Goal: Transaction & Acquisition: Obtain resource

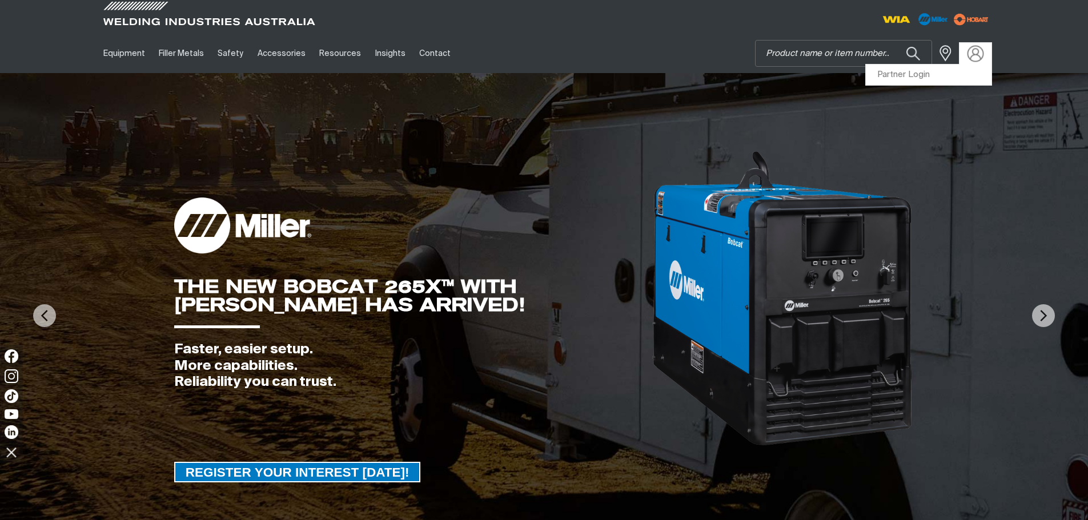
click at [972, 56] on img at bounding box center [975, 53] width 17 height 17
click at [930, 74] on link "Partner Login" at bounding box center [929, 75] width 126 height 21
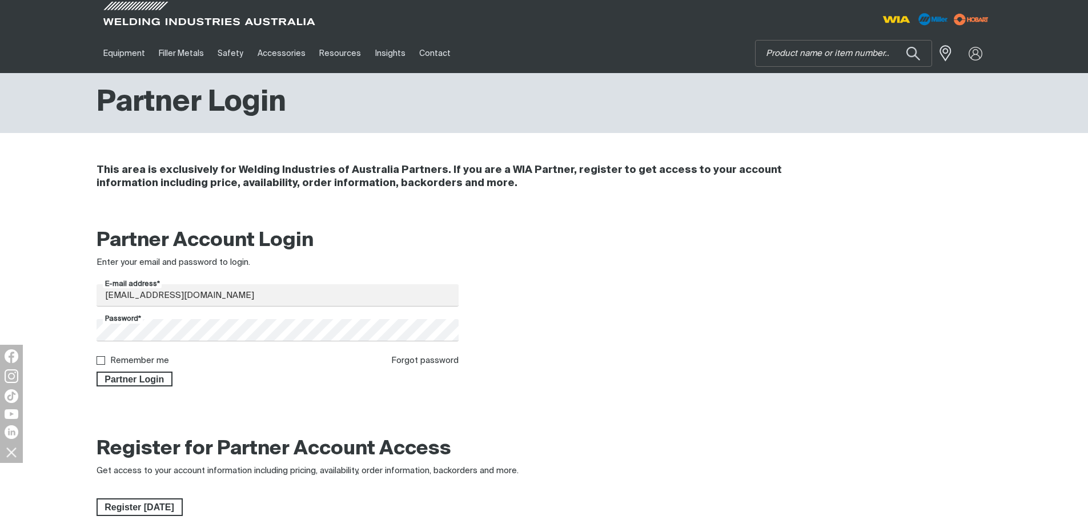
click at [131, 371] on div "Partner Login" at bounding box center [277, 376] width 363 height 19
click at [142, 379] on span "Partner Login" at bounding box center [135, 379] width 74 height 15
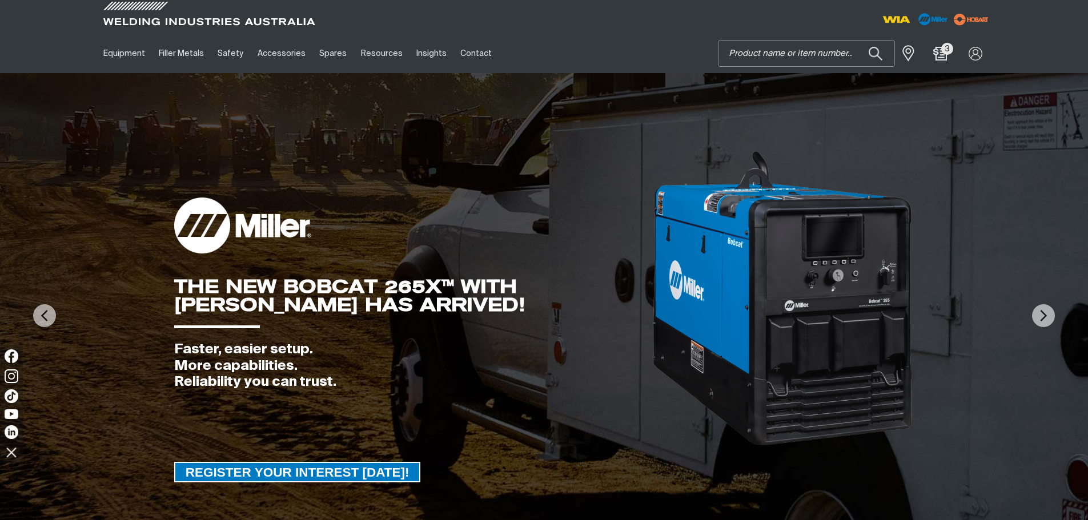
click at [813, 53] on input "Search" at bounding box center [806, 54] width 176 height 26
paste input "209635"
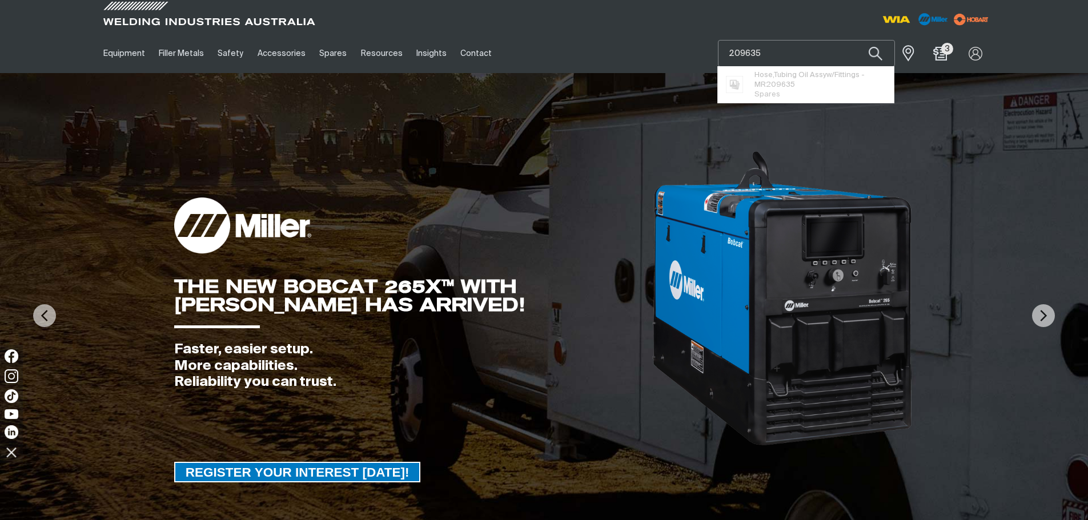
type input "209635"
click at [802, 86] on span "Hose,Tubing Oil Assyw/Fittings - MR 209635" at bounding box center [819, 79] width 131 height 19
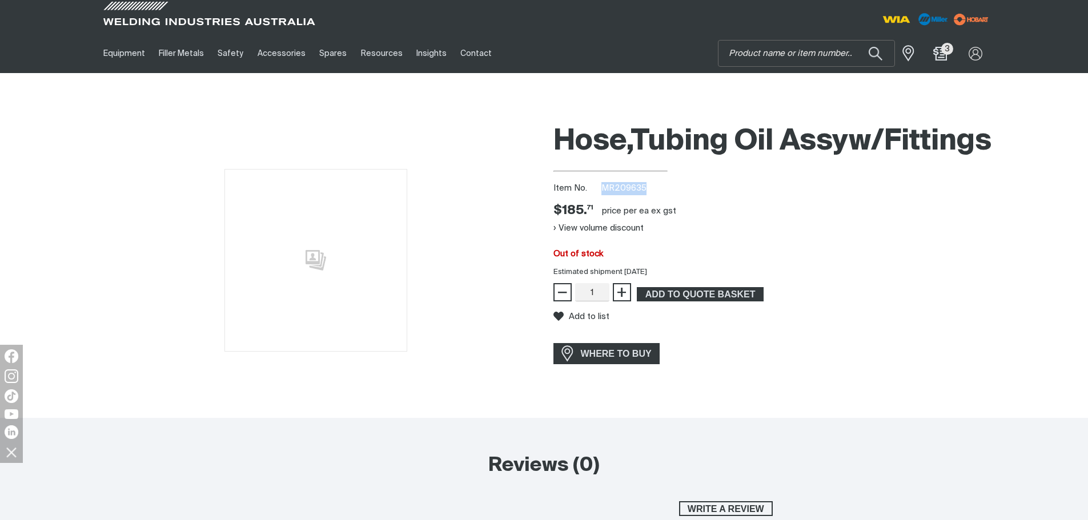
drag, startPoint x: 609, startPoint y: 229, endPoint x: 599, endPoint y: 229, distance: 10.3
click at [599, 195] on div "Item No. MR209635" at bounding box center [772, 188] width 439 height 13
copy span "MR209635"
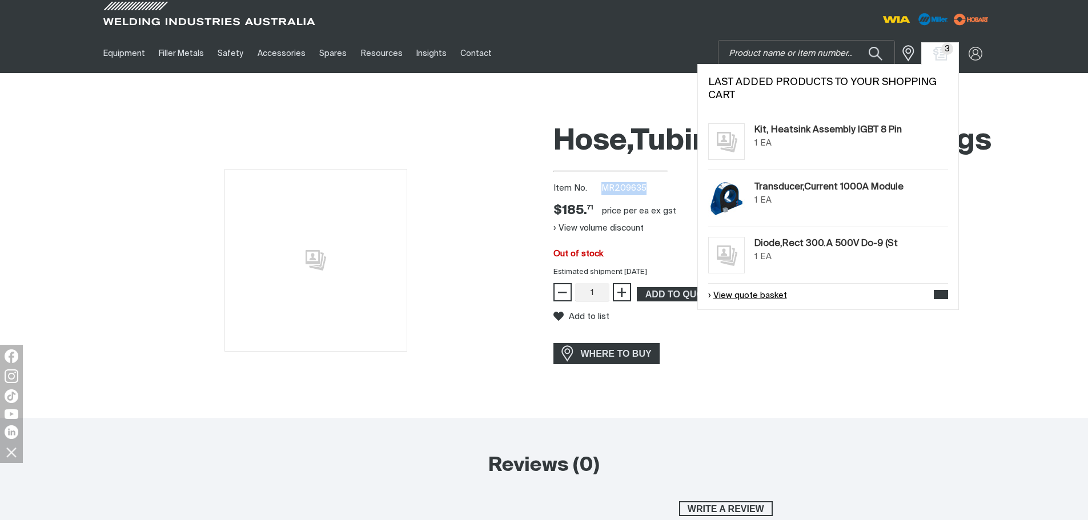
click at [761, 290] on link "View quote basket" at bounding box center [747, 295] width 79 height 13
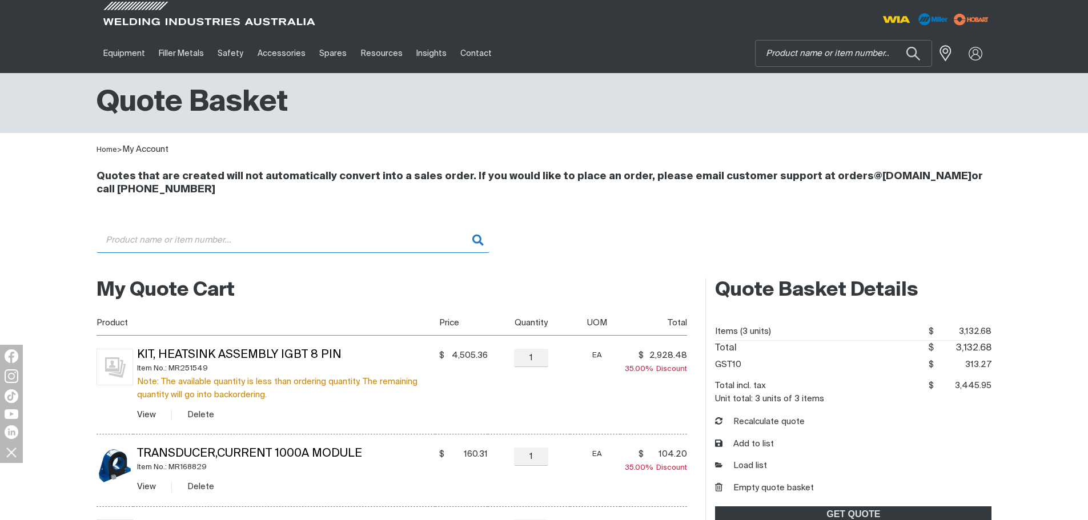
click at [250, 244] on input "Search" at bounding box center [292, 240] width 393 height 26
paste input "MR209635"
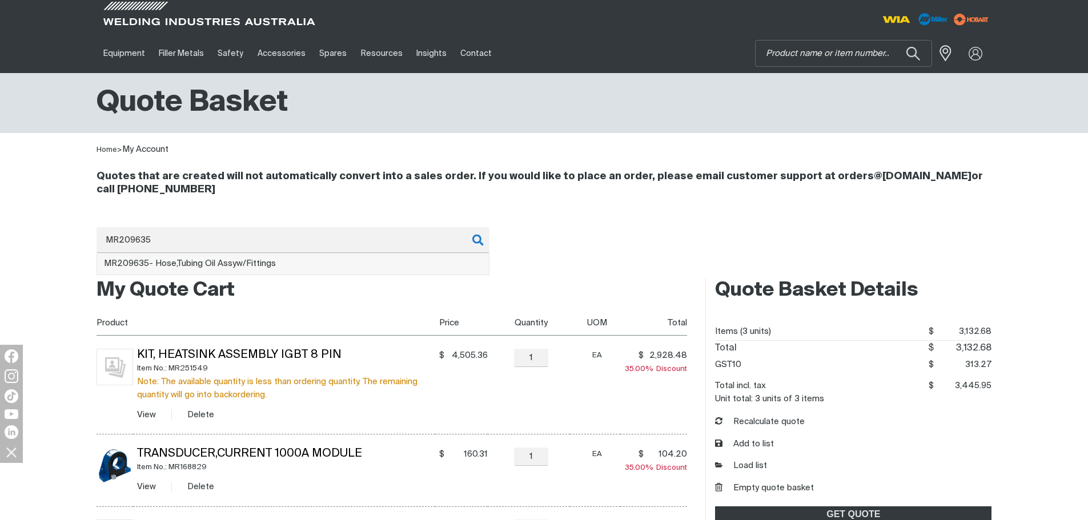
click at [251, 269] on li "MR209635 - Hose,Tubing Oil Assyw/Fittings" at bounding box center [293, 265] width 392 height 22
type input "MR209635 - Hose,Tubing Oil Assyw/Fittings"
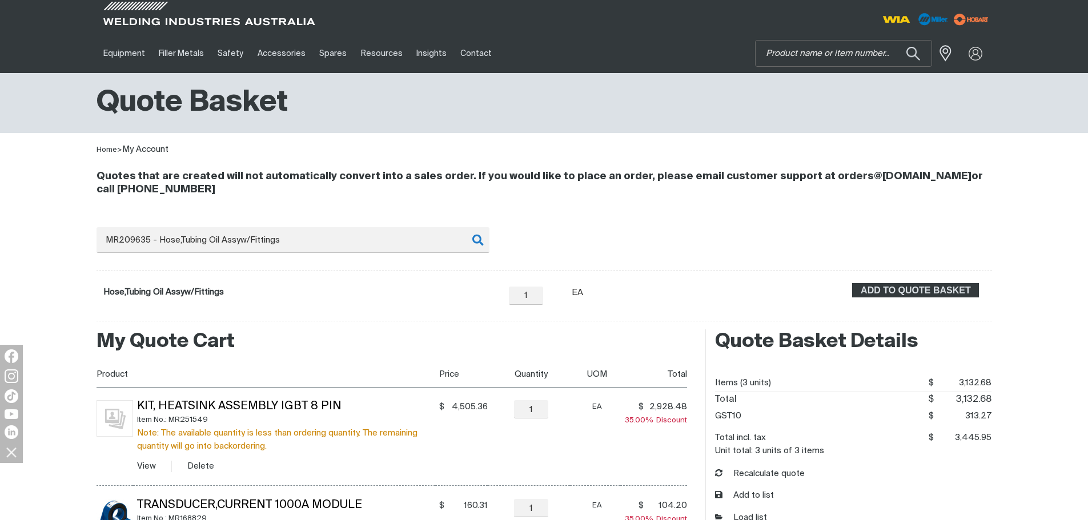
click at [880, 276] on form "Hose,Tubing Oil Assyw/Fittings − 1 Quantity + Unit of measure EA ADD TO QUOTE B…" at bounding box center [543, 295] width 895 height 51
click at [883, 283] on button "ADD TO QUOTE BASKET" at bounding box center [915, 290] width 127 height 15
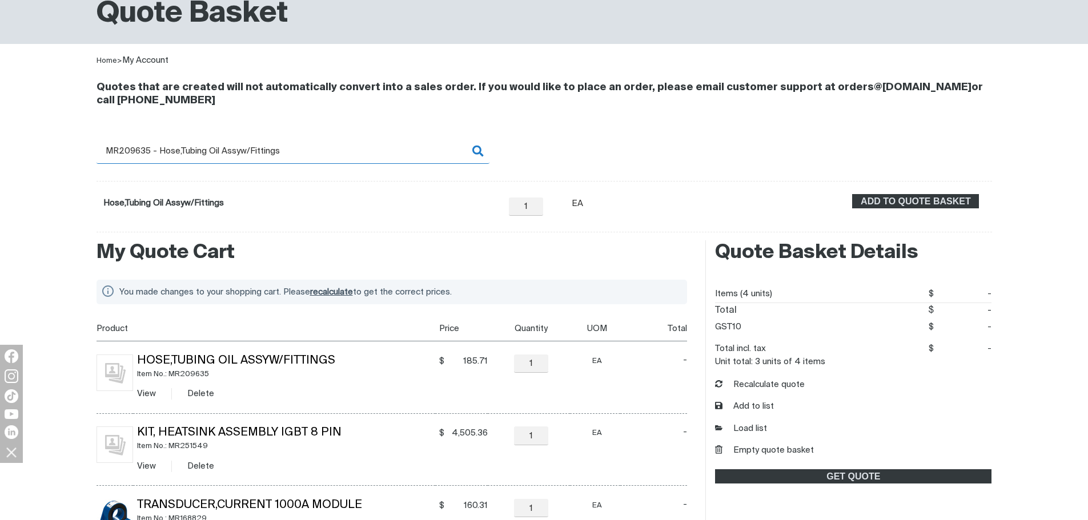
scroll to position [171, 0]
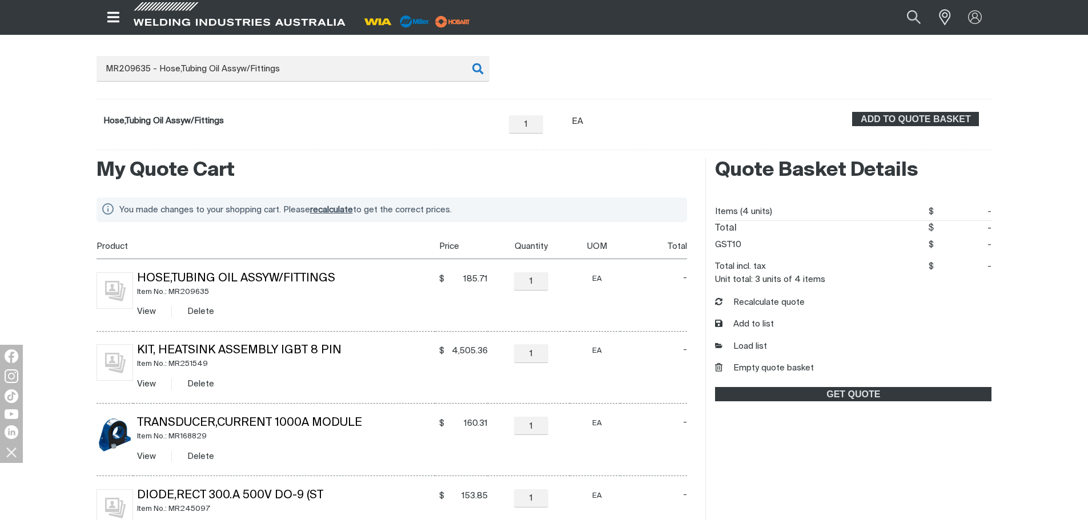
click at [336, 208] on span "recalculate" at bounding box center [331, 210] width 43 height 9
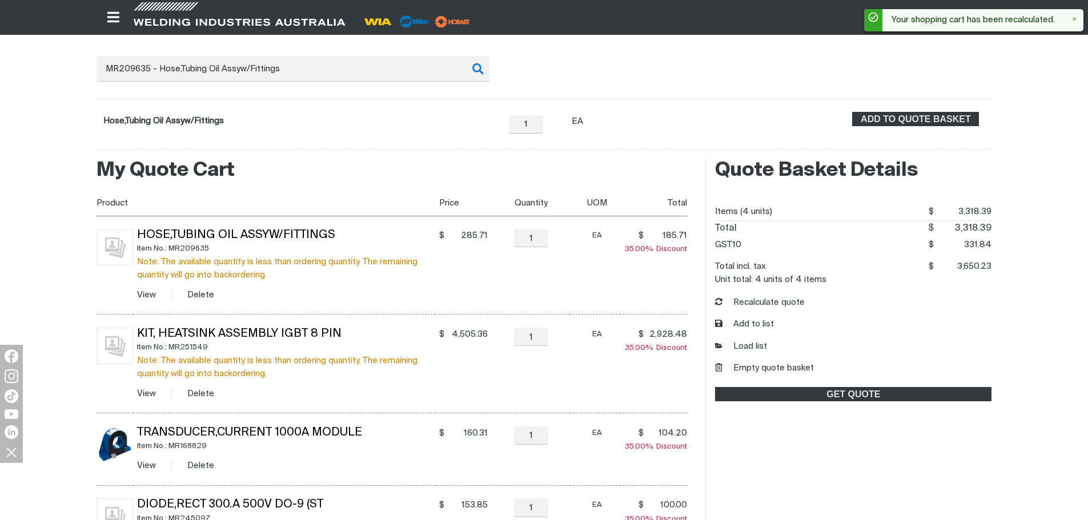
click at [518, 268] on td "− 1 Quantity +" at bounding box center [529, 265] width 82 height 99
drag, startPoint x: 188, startPoint y: 247, endPoint x: 171, endPoint y: 250, distance: 17.3
click at [171, 250] on div "Item No.: MR209635" at bounding box center [286, 248] width 298 height 13
click at [311, 176] on h2 "My Quote Cart" at bounding box center [391, 170] width 591 height 25
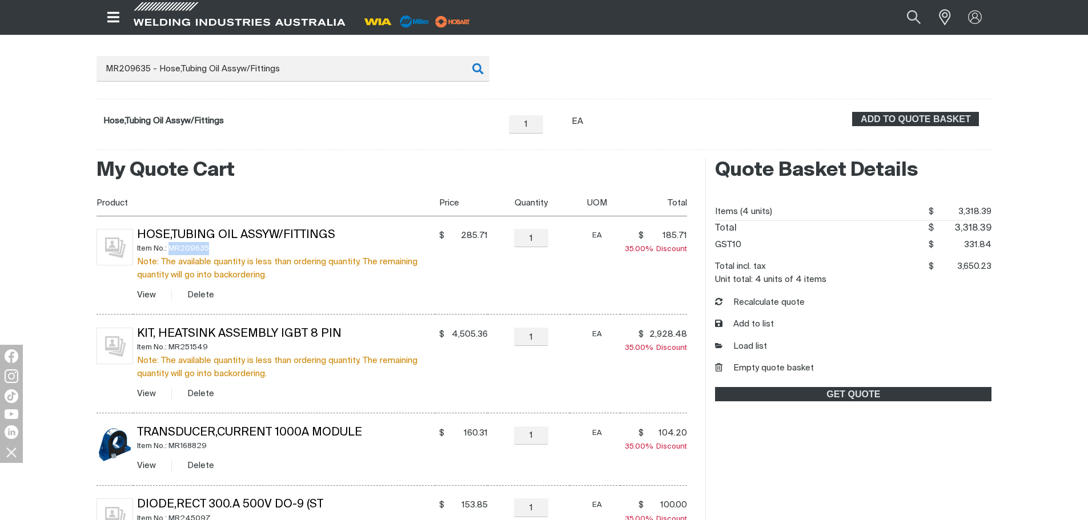
drag, startPoint x: 220, startPoint y: 243, endPoint x: 170, endPoint y: 252, distance: 51.2
click at [170, 252] on div "Item No.: MR209635" at bounding box center [286, 248] width 298 height 13
copy div "MR209635"
click at [315, 243] on div "Item No.: MR209635" at bounding box center [286, 248] width 298 height 13
click at [359, 245] on div "Item No.: MR209635" at bounding box center [286, 248] width 298 height 13
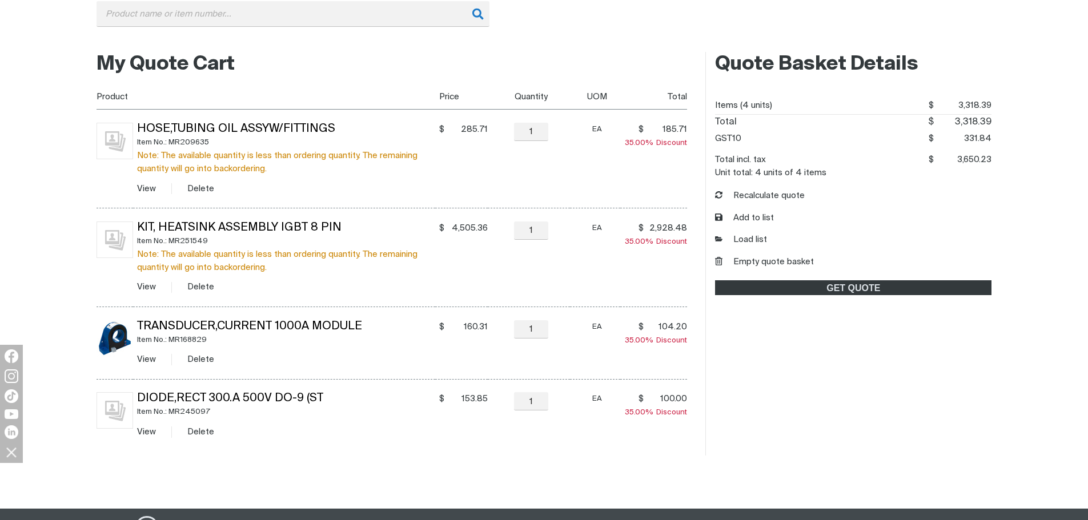
scroll to position [228, 0]
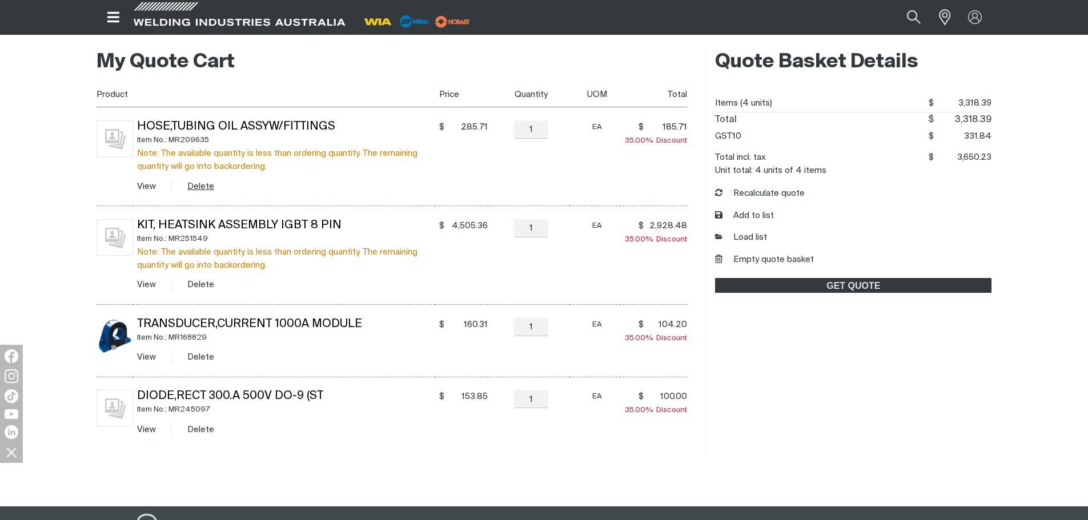
click at [189, 184] on button "Delete" at bounding box center [200, 186] width 27 height 13
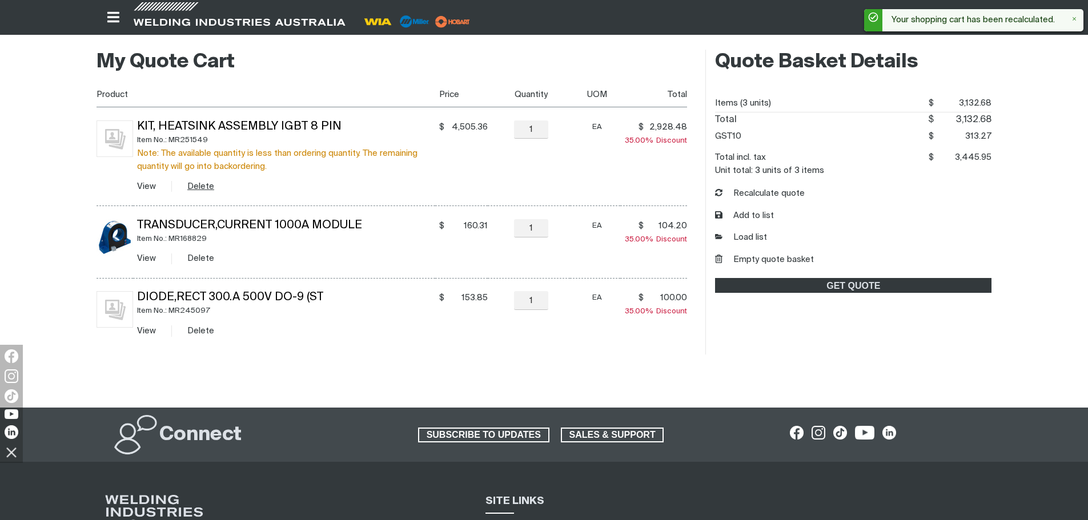
click at [207, 183] on button "Delete" at bounding box center [200, 186] width 27 height 13
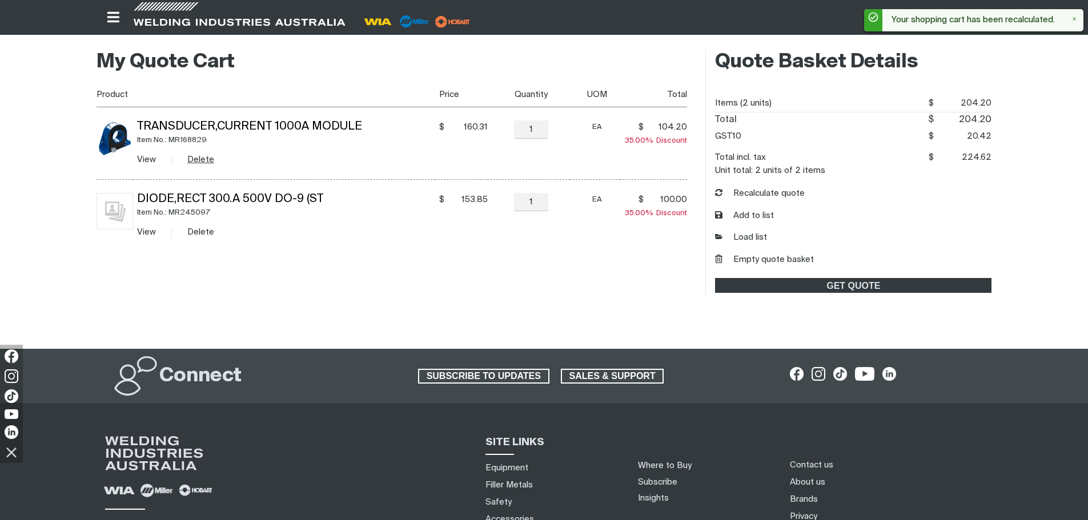
click at [210, 164] on button "Delete" at bounding box center [200, 159] width 27 height 13
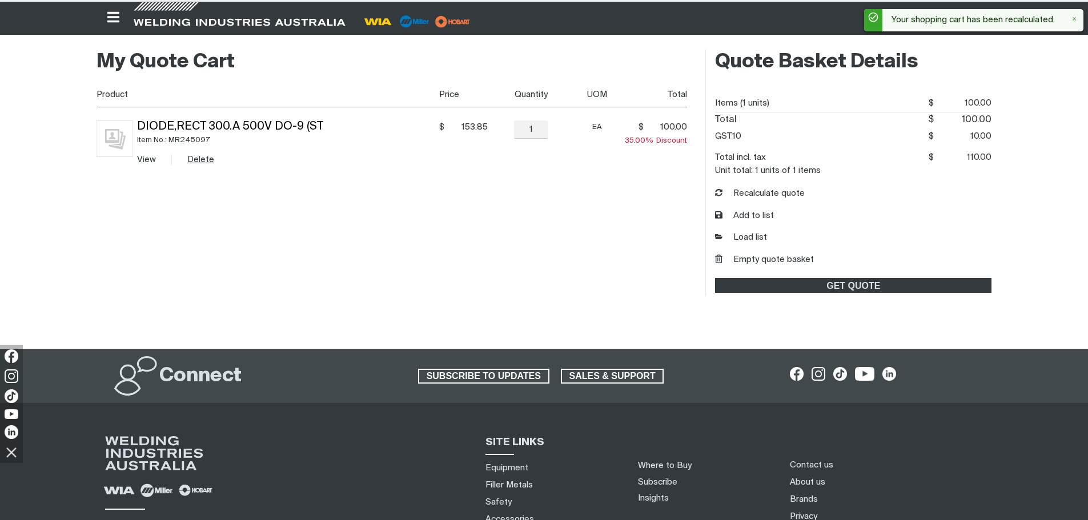
click at [210, 163] on button "Delete" at bounding box center [200, 159] width 27 height 13
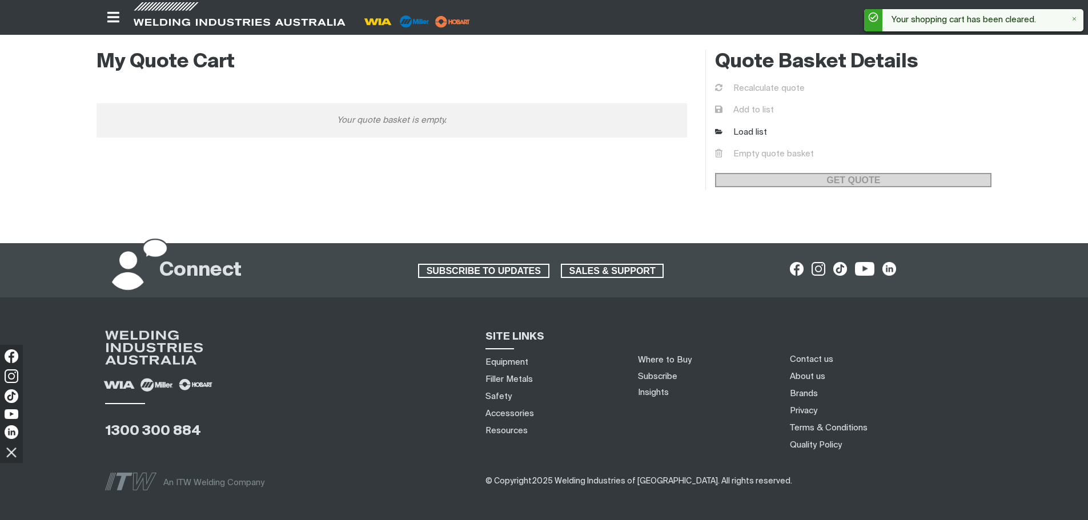
scroll to position [0, 0]
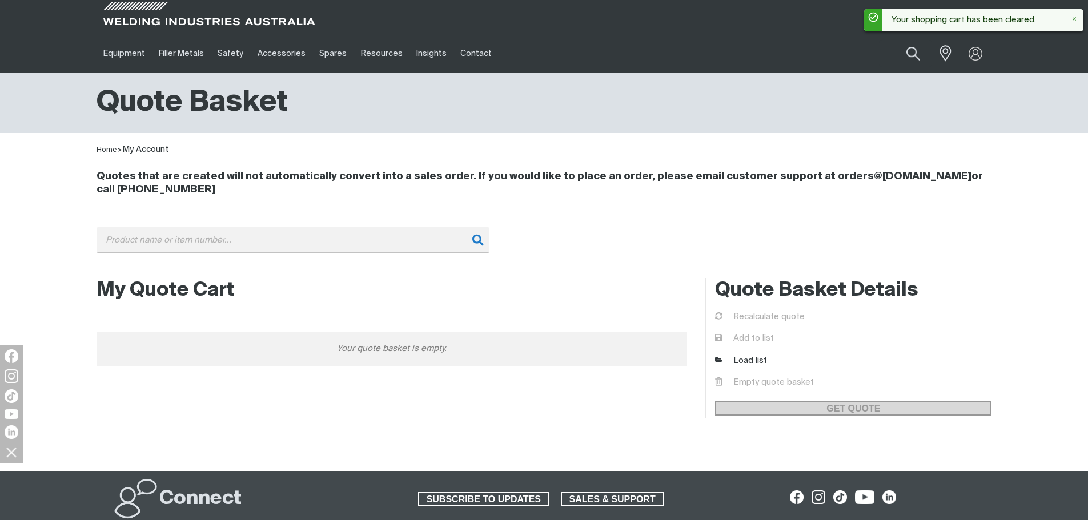
click at [578, 201] on div "Quotes that are created will not automatically convert into a sales order. If y…" at bounding box center [543, 183] width 895 height 54
